Goal: Register for event/course

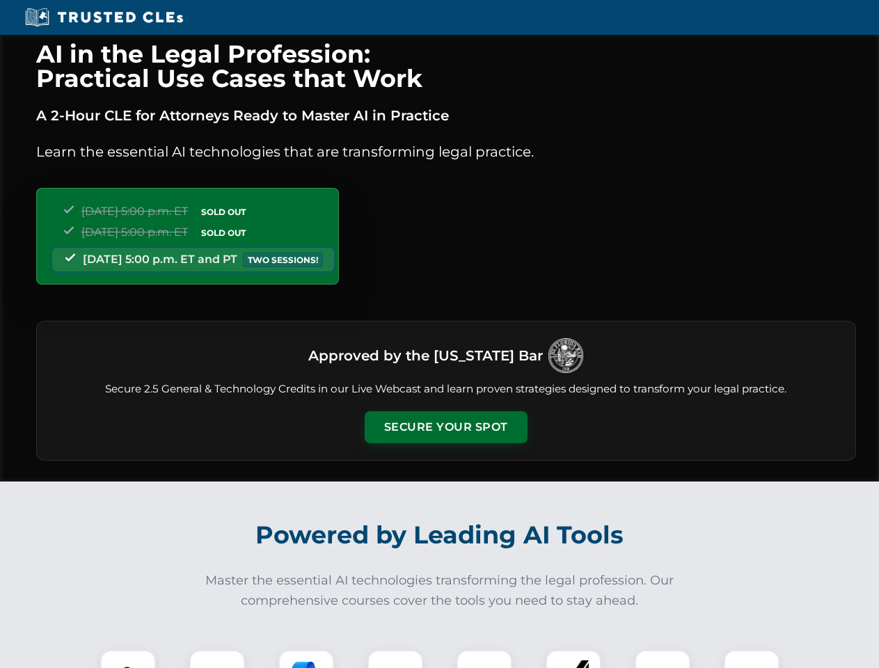
click at [445, 427] on button "Secure Your Spot" at bounding box center [446, 427] width 163 height 32
click at [128, 659] on img at bounding box center [128, 677] width 40 height 40
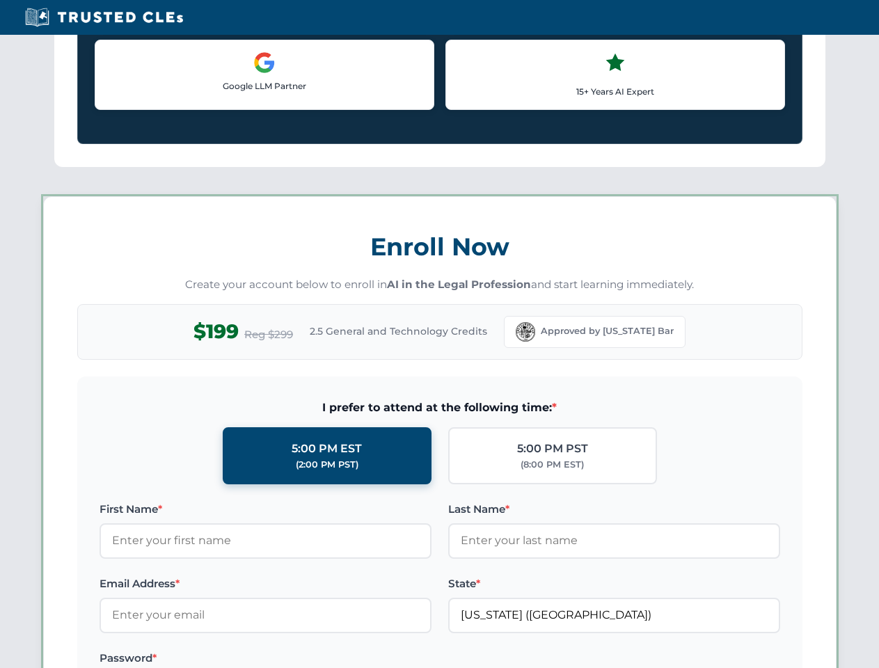
click at [306, 659] on label "Password *" at bounding box center [265, 658] width 332 height 17
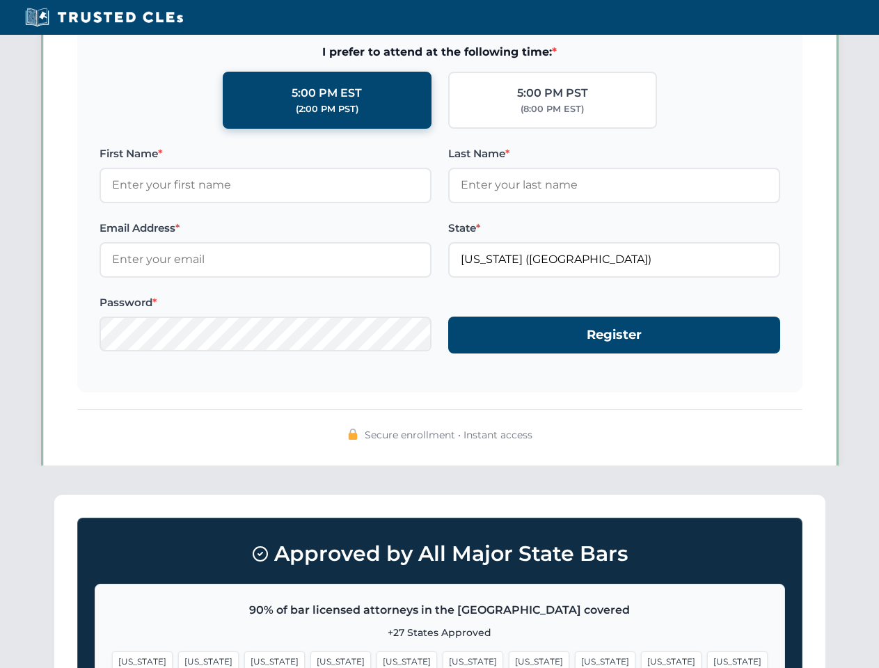
click at [641, 659] on span "[US_STATE]" at bounding box center [671, 661] width 61 height 20
